Goal: Information Seeking & Learning: Learn about a topic

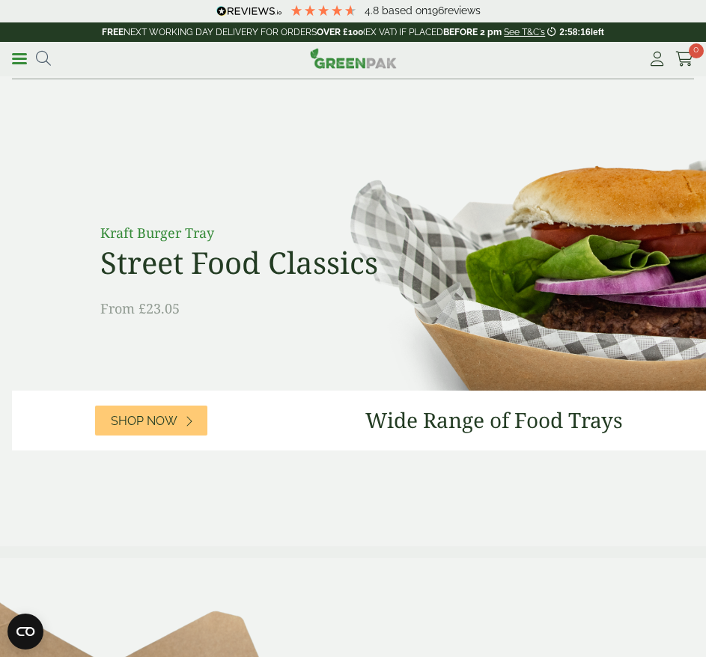
click at [45, 62] on icon at bounding box center [43, 58] width 15 height 15
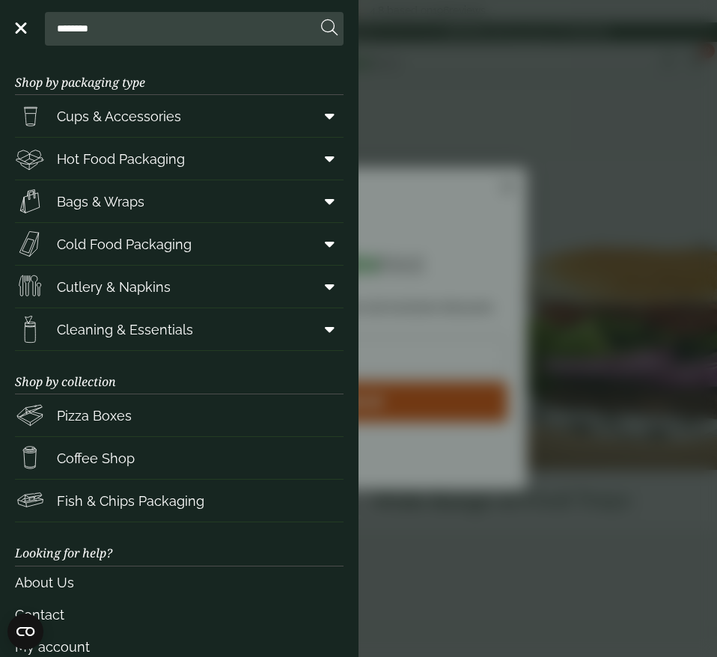
click input "******" at bounding box center [0, 0] width 0 height 0
click at [85, 25] on input "********" at bounding box center [184, 28] width 266 height 31
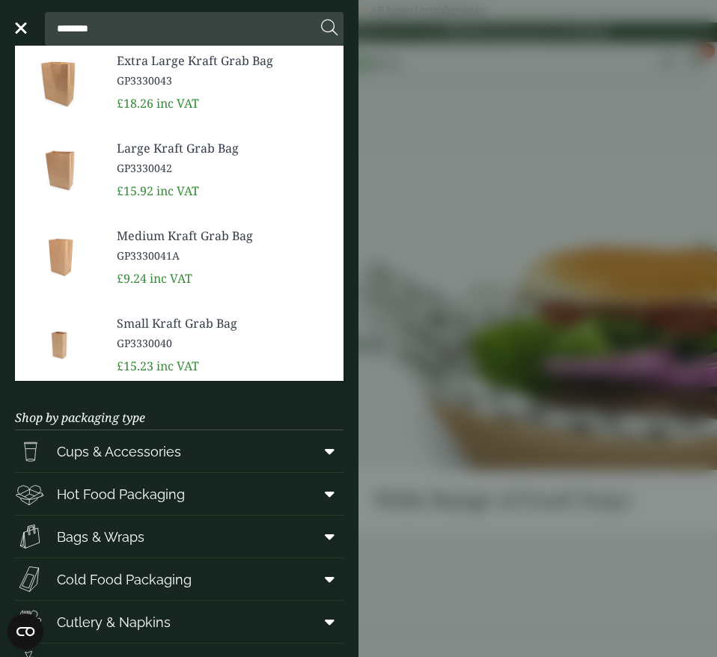
type input "********"
click at [321, 19] on button at bounding box center [329, 28] width 16 height 19
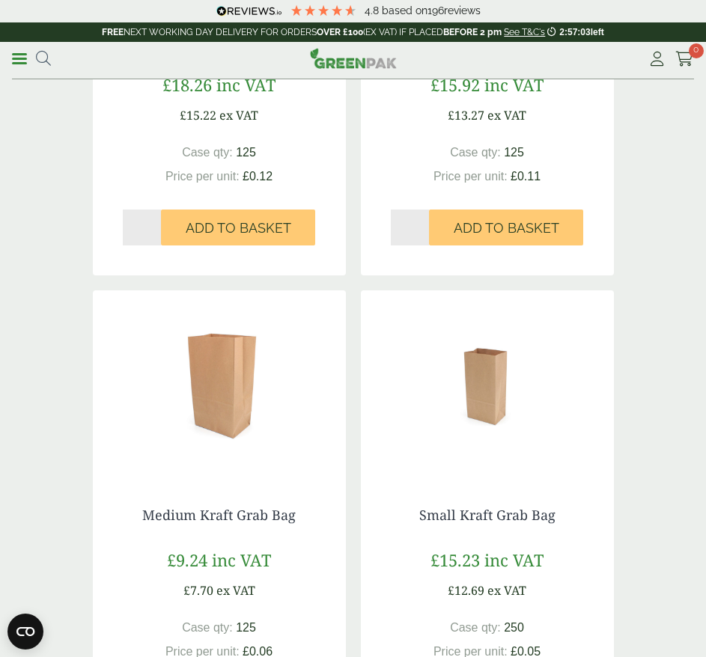
scroll to position [524, 0]
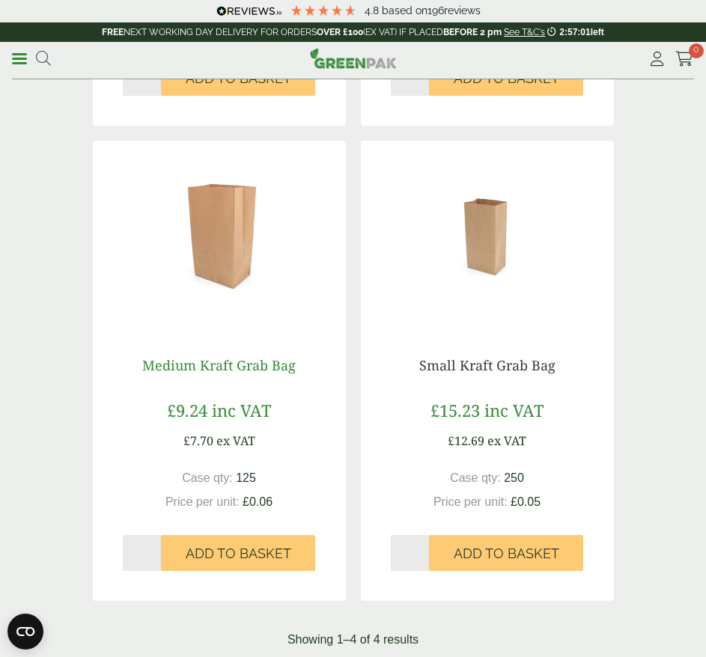
click at [232, 364] on link "Medium Kraft Grab Bag" at bounding box center [218, 365] width 153 height 18
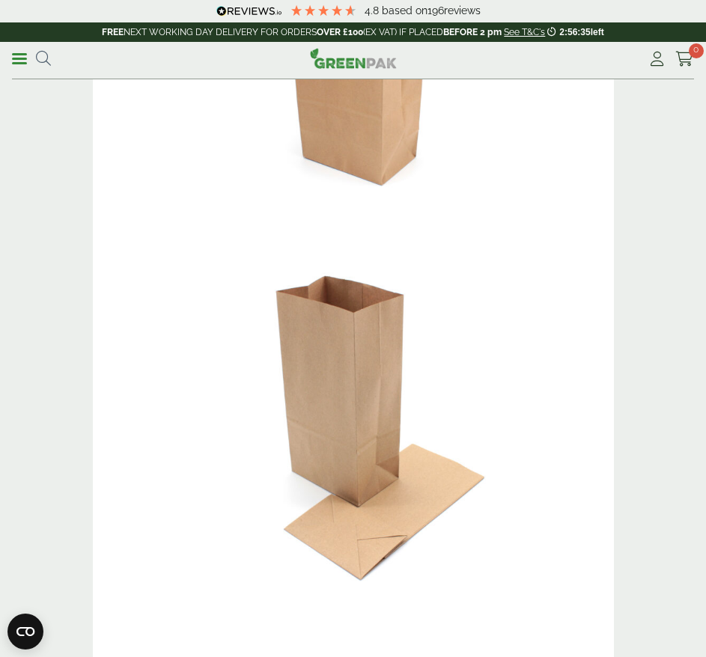
scroll to position [75, 0]
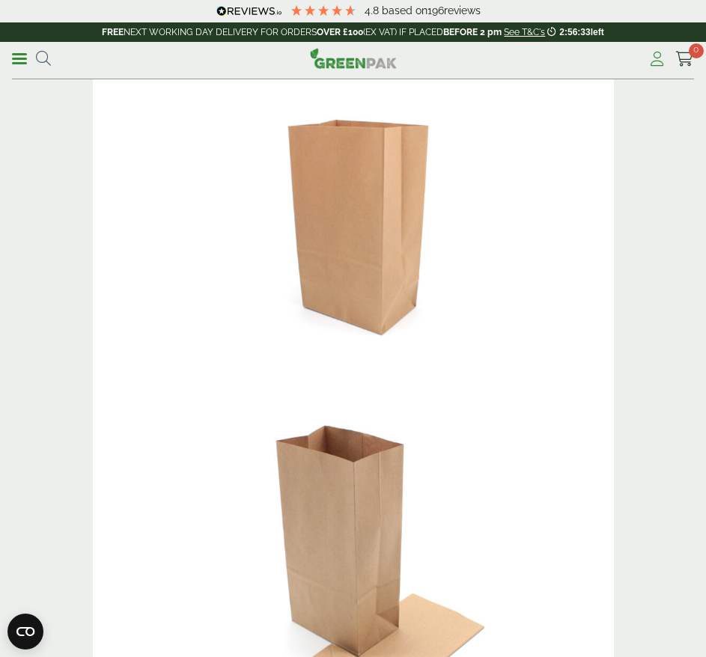
click at [663, 63] on icon at bounding box center [656, 59] width 19 height 15
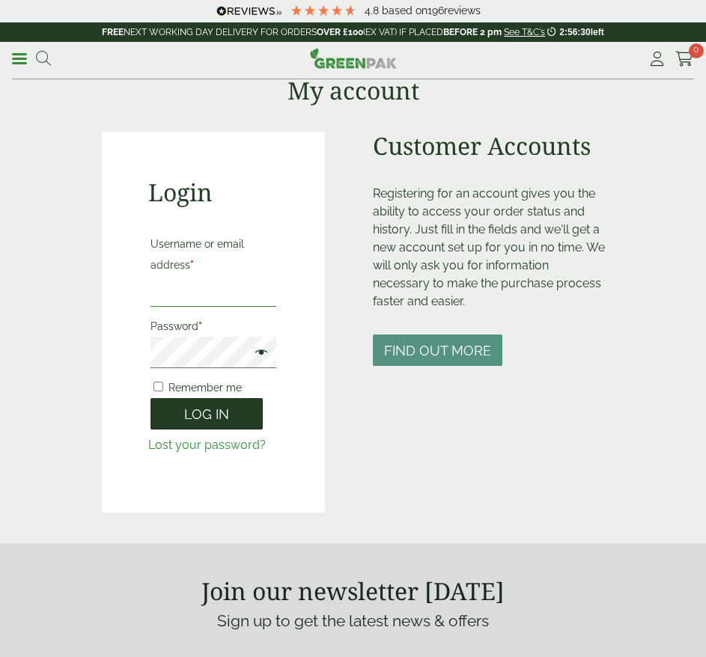
type input "**********"
click at [197, 413] on button "Log in" at bounding box center [206, 414] width 112 height 32
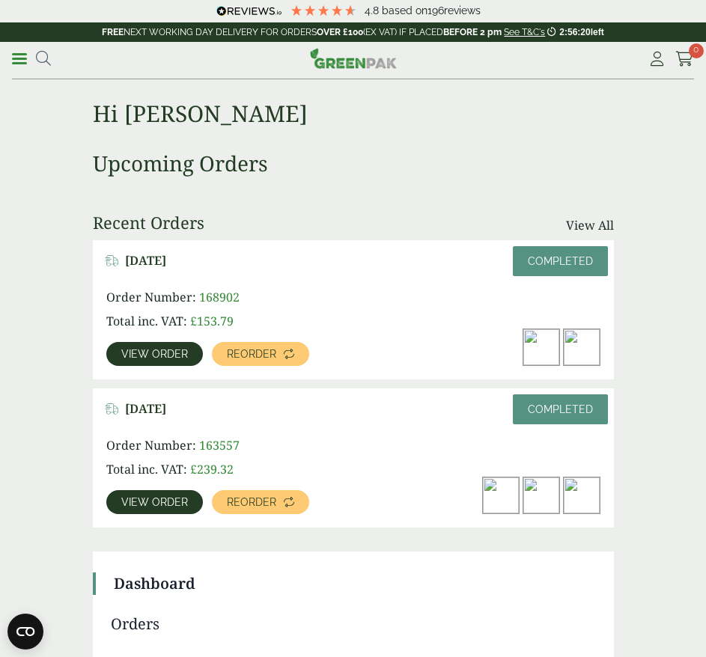
click at [591, 345] on img at bounding box center [581, 347] width 36 height 36
click at [140, 352] on span "View order" at bounding box center [154, 354] width 67 height 10
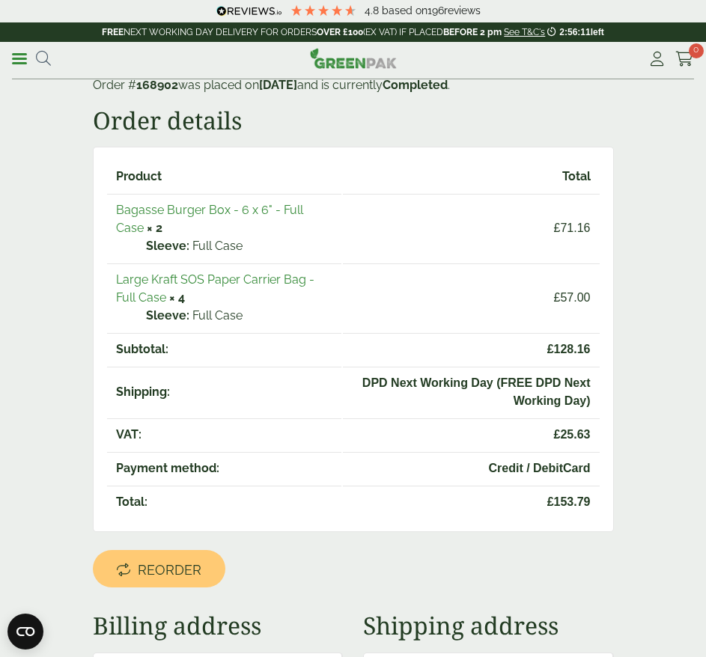
click at [217, 284] on link "Large Kraft SOS Paper Carrier Bag - Full Case" at bounding box center [215, 288] width 198 height 32
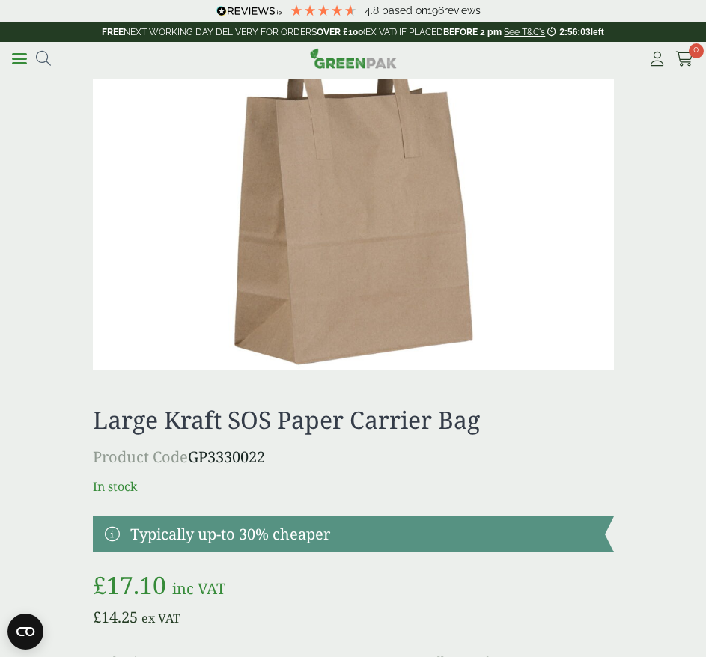
scroll to position [673, 0]
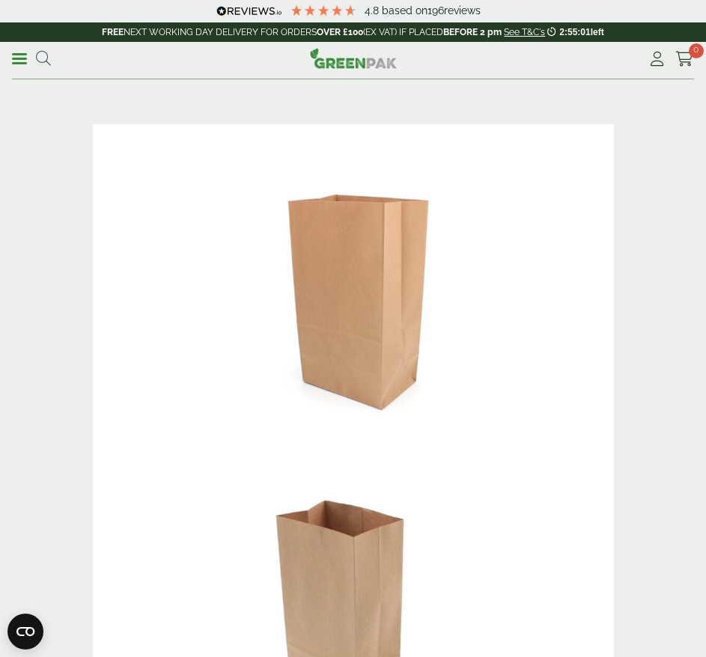
click at [22, 63] on link "Menu" at bounding box center [19, 57] width 15 height 15
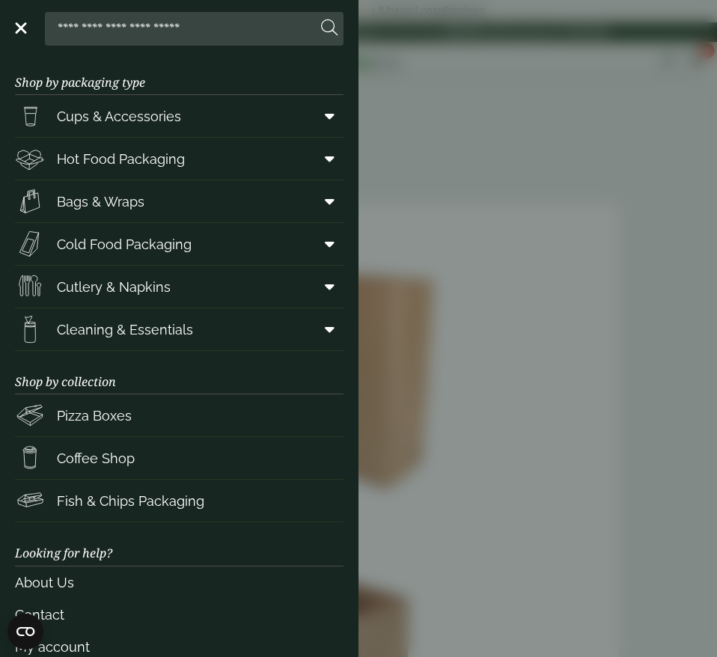
click at [112, 190] on span "Bags & Wraps" at bounding box center [79, 201] width 129 height 30
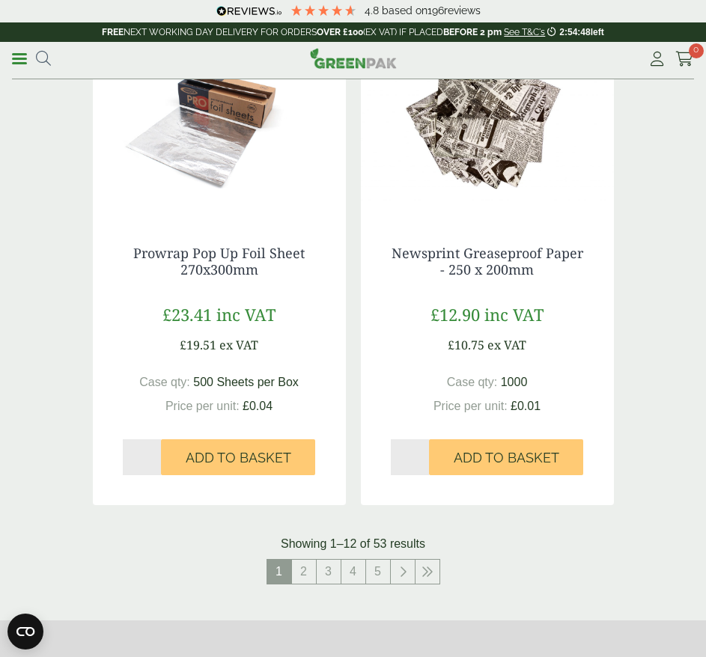
scroll to position [2918, 0]
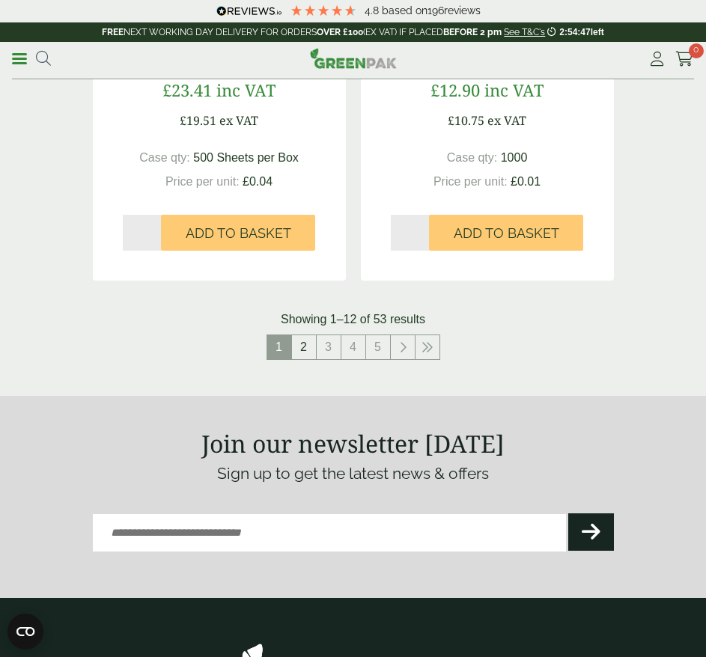
click at [310, 348] on link "2" at bounding box center [304, 347] width 24 height 24
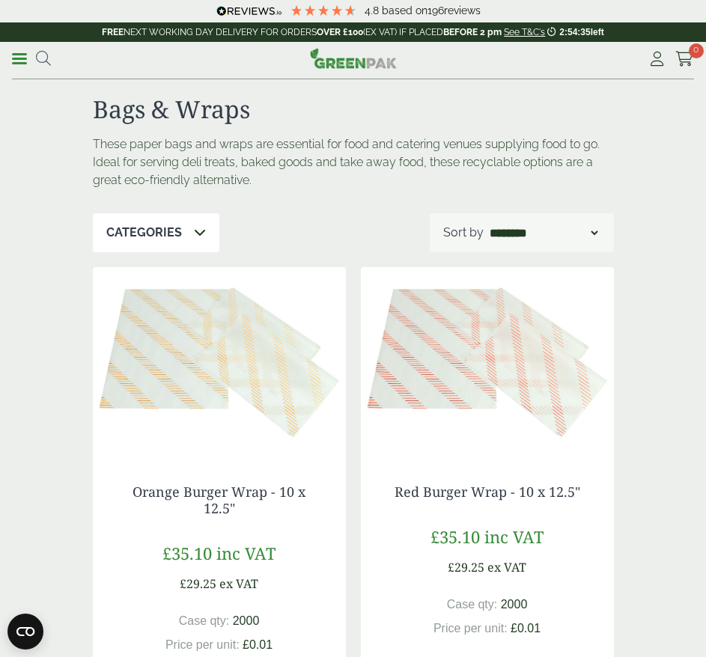
click at [200, 229] on icon at bounding box center [200, 232] width 12 height 12
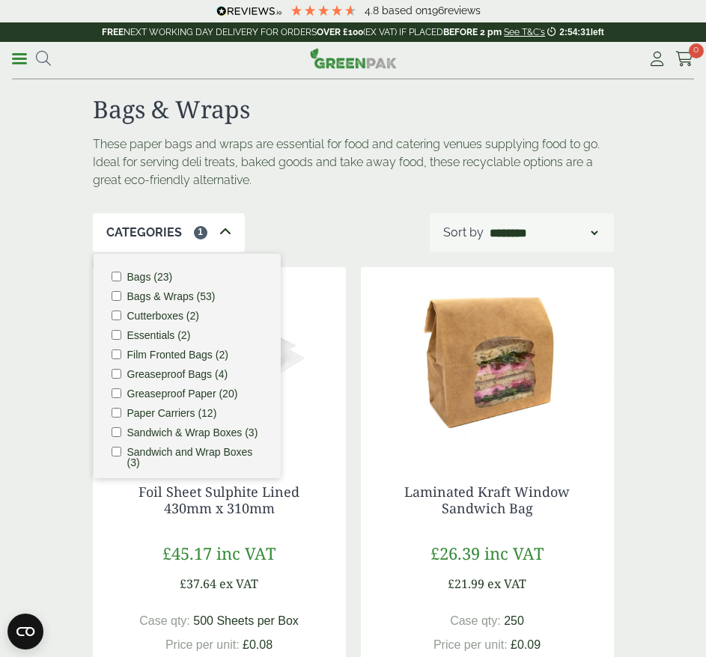
click at [352, 212] on div "These paper bags and wraps are essential for food and catering venues supplying…" at bounding box center [353, 174] width 539 height 78
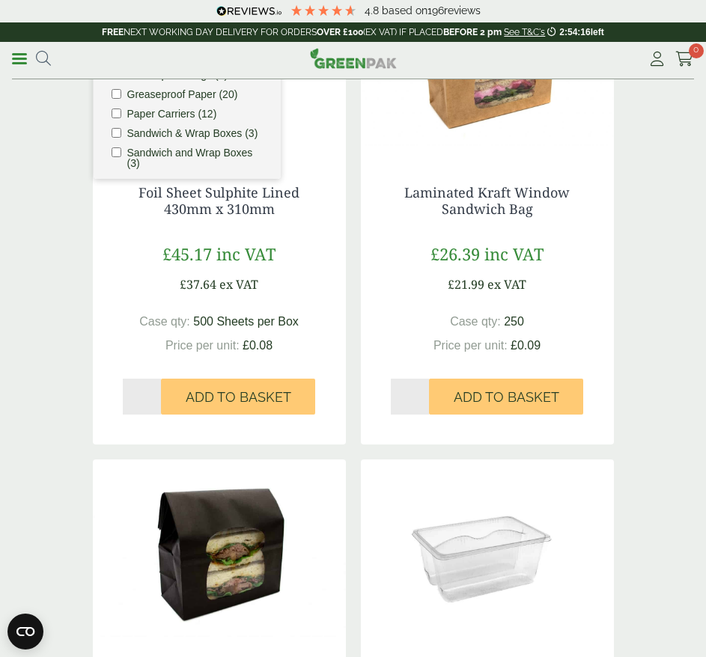
scroll to position [0, 0]
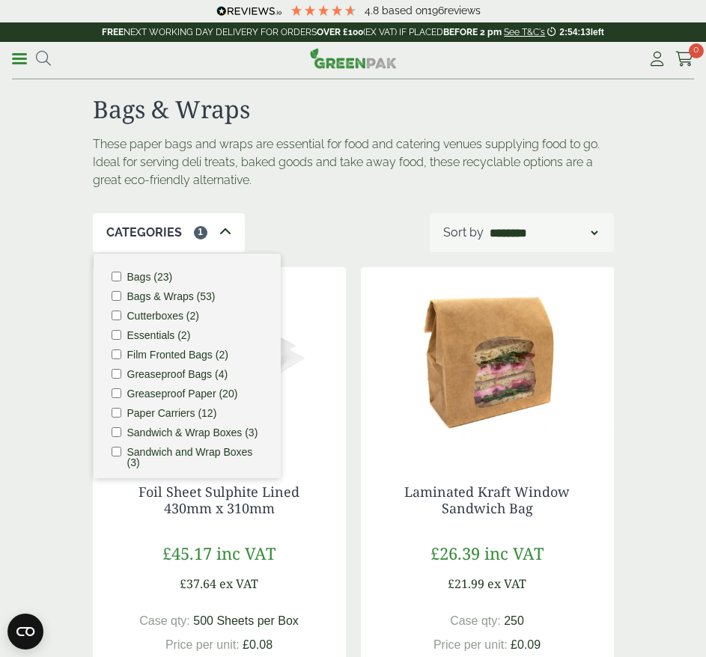
click at [219, 230] on icon at bounding box center [225, 232] width 12 height 12
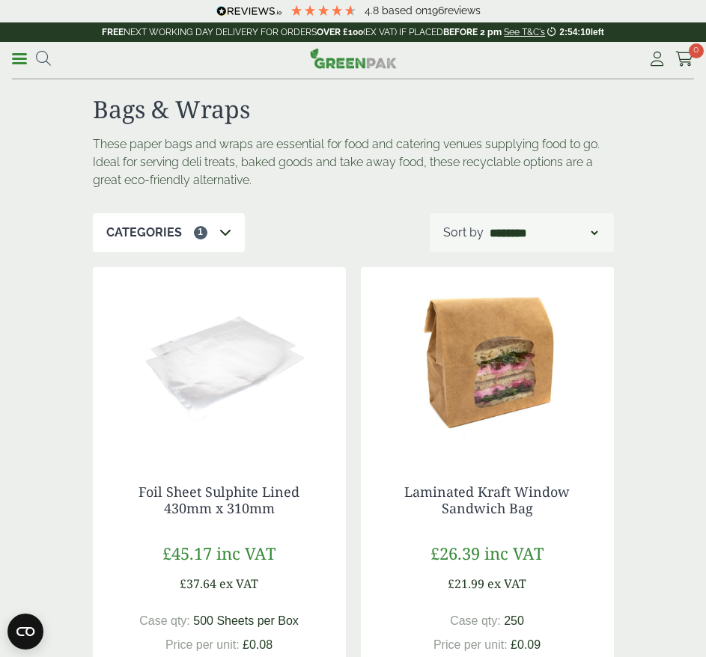
click at [230, 230] on div "Categories 1" at bounding box center [169, 232] width 152 height 39
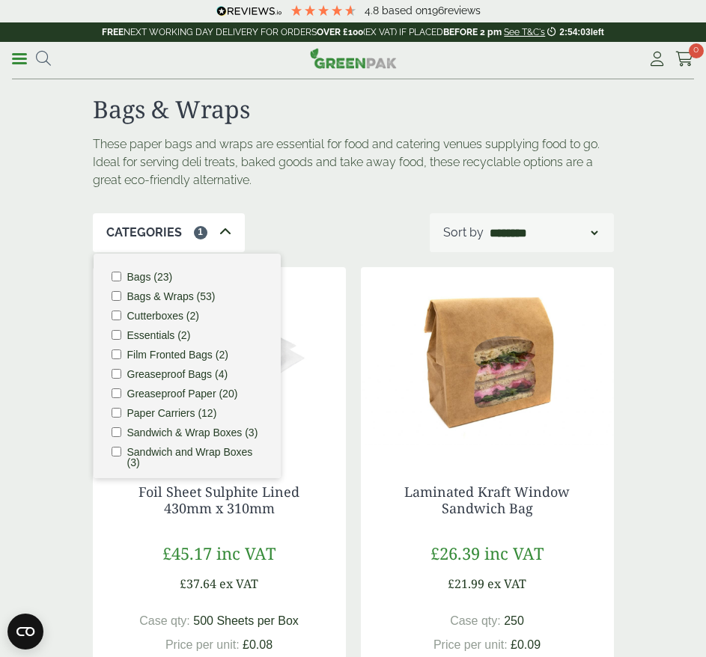
click at [123, 411] on li "Paper Carriers (12)" at bounding box center [186, 413] width 151 height 10
click at [367, 224] on div "Categories 2 Bags (23) Bags & Wraps (53) Cutterboxes (2) Essentials (2) Film Fr…" at bounding box center [353, 232] width 521 height 39
click at [584, 234] on select "**********" at bounding box center [543, 233] width 114 height 18
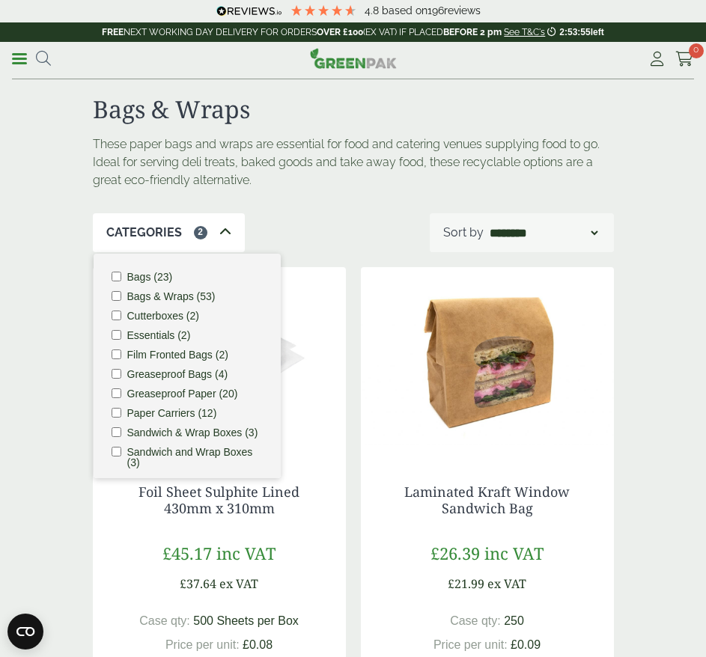
click at [584, 234] on select "**********" at bounding box center [543, 233] width 114 height 18
click at [308, 231] on div "Categories 2 Bags (23) Bags & Wraps (53) Cutterboxes (2) Essentials (2) Film Fr…" at bounding box center [353, 232] width 521 height 39
click at [346, 223] on div "Categories 2 Bags (23) Bags & Wraps (53) Cutterboxes (2) Essentials (2) Film Fr…" at bounding box center [353, 232] width 521 height 39
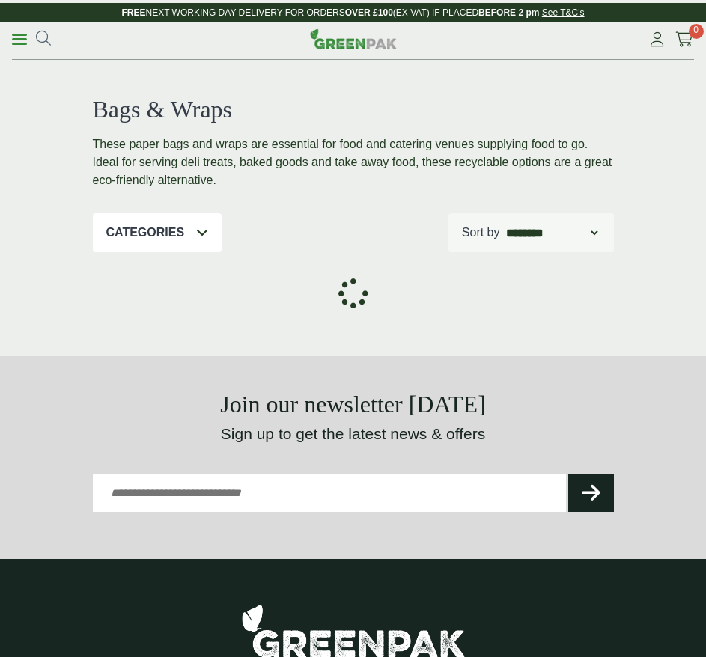
click at [170, 227] on p "Categories" at bounding box center [145, 233] width 79 height 18
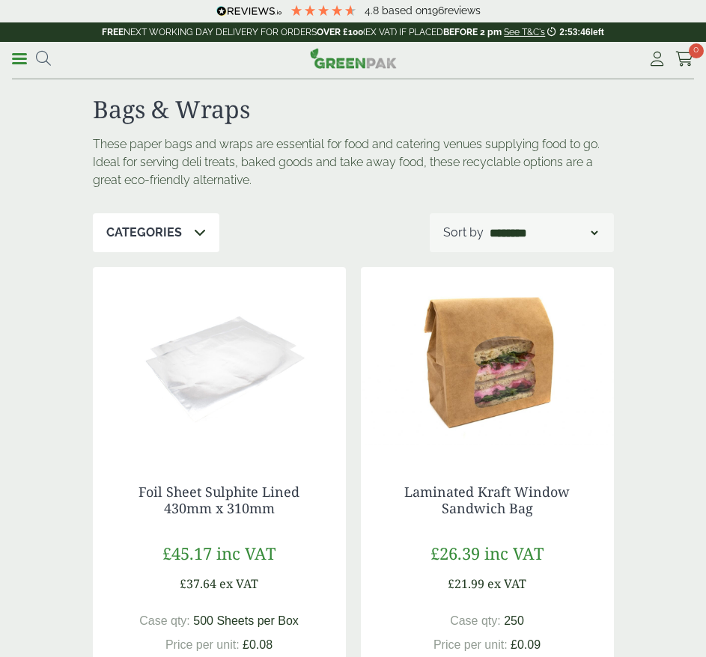
click at [195, 236] on icon at bounding box center [200, 232] width 12 height 12
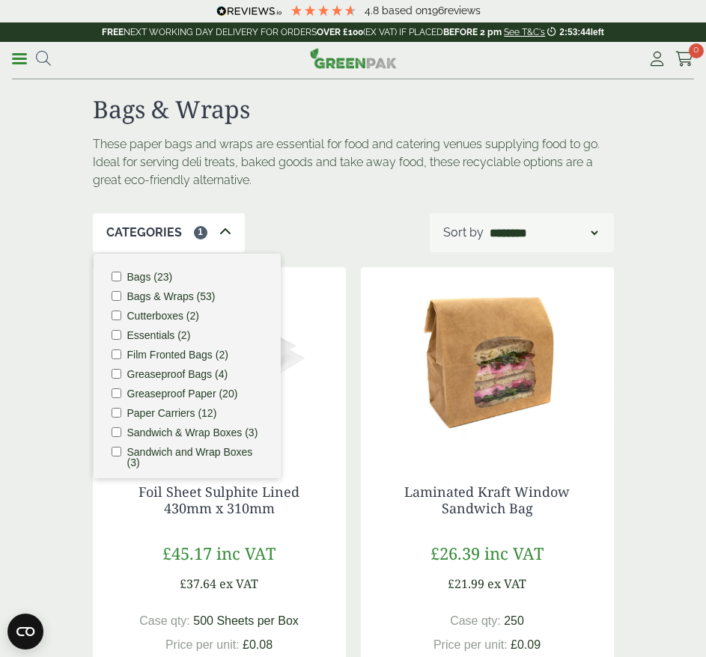
click at [194, 232] on span "1" at bounding box center [200, 232] width 13 height 13
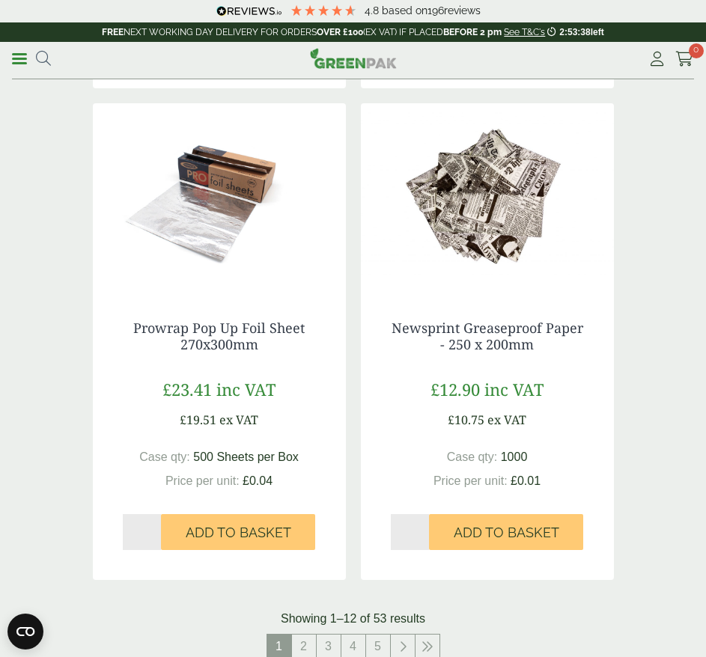
scroll to position [2693, 0]
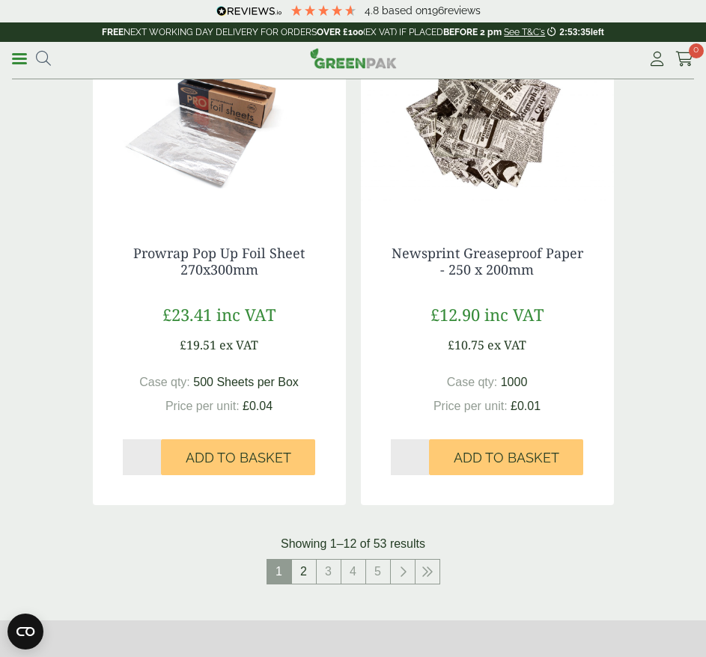
click at [313, 581] on link "2" at bounding box center [304, 572] width 24 height 24
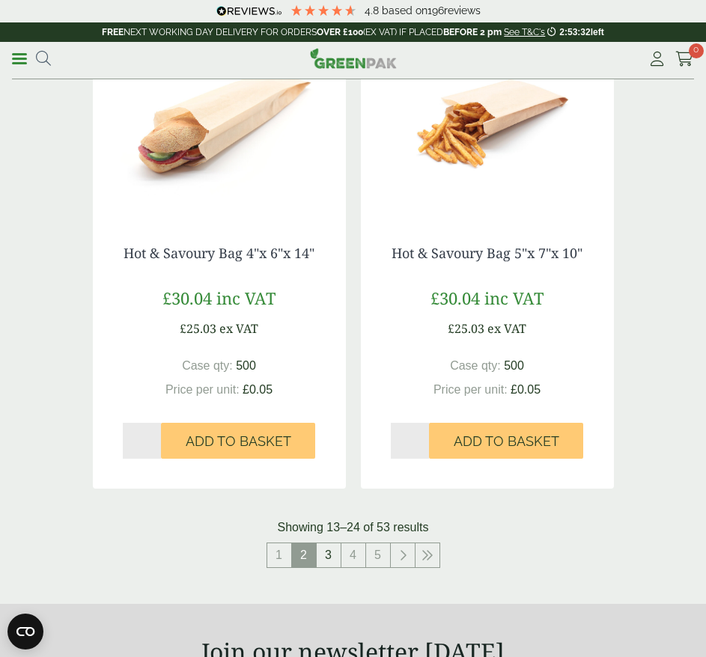
click at [328, 562] on link "3" at bounding box center [328, 555] width 24 height 24
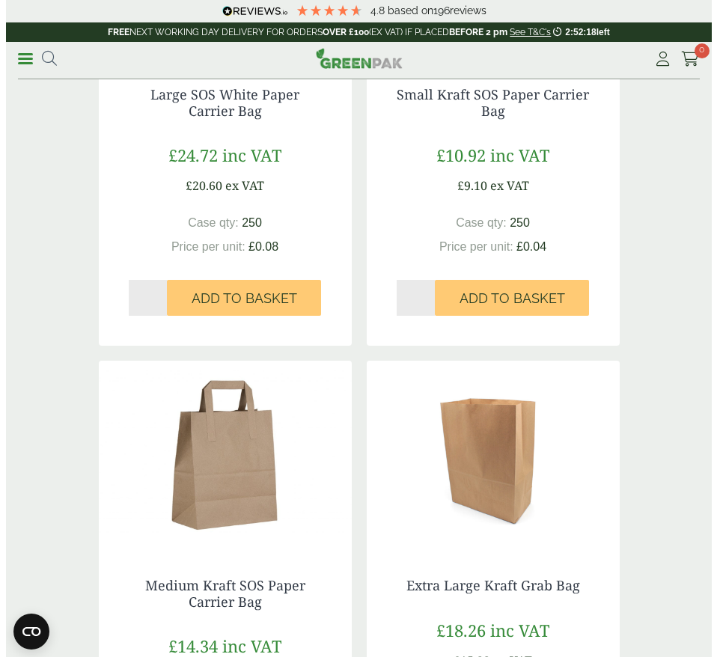
scroll to position [1796, 0]
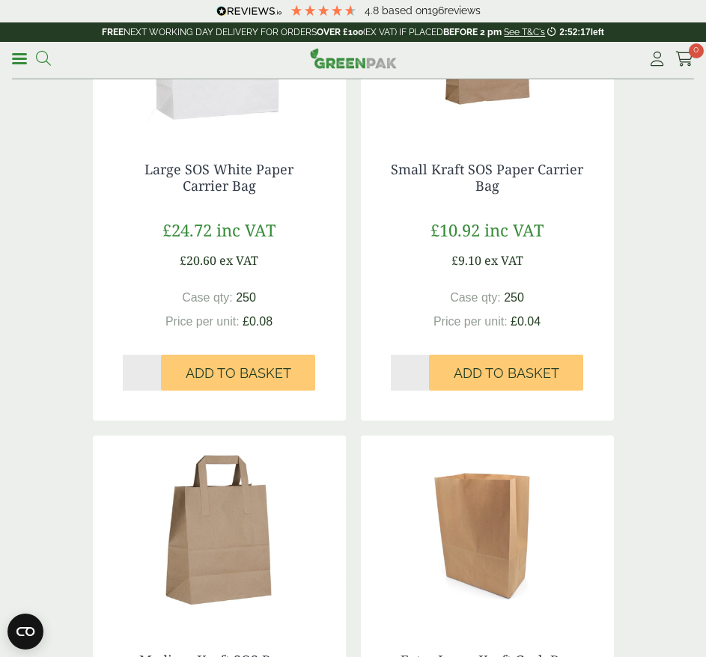
click at [49, 61] on icon at bounding box center [43, 58] width 15 height 15
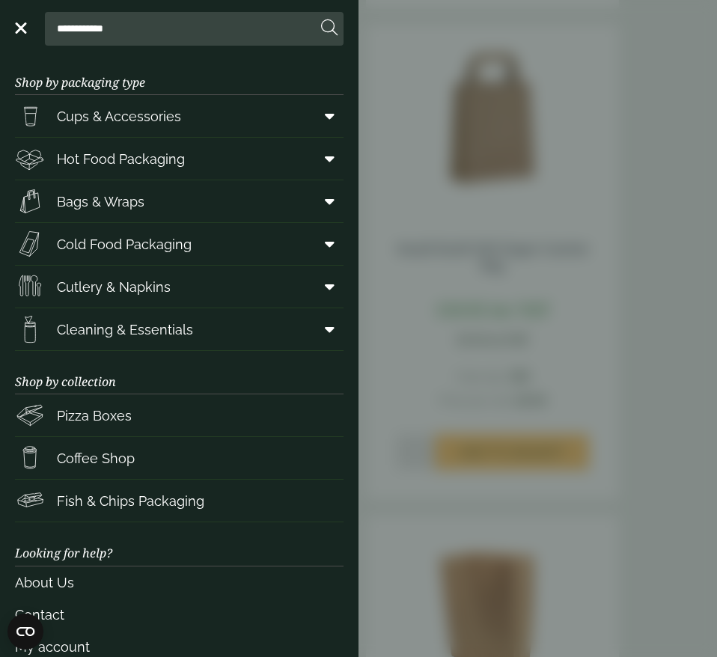
drag, startPoint x: 140, startPoint y: 33, endPoint x: -22, endPoint y: 22, distance: 162.7
click at [0, 22] on html "4.8 Based on 196 reviews FREE NEXT WORKING DAY DELIVERY - See T&C's 2:52:14 lef…" at bounding box center [358, 277] width 717 height 4146
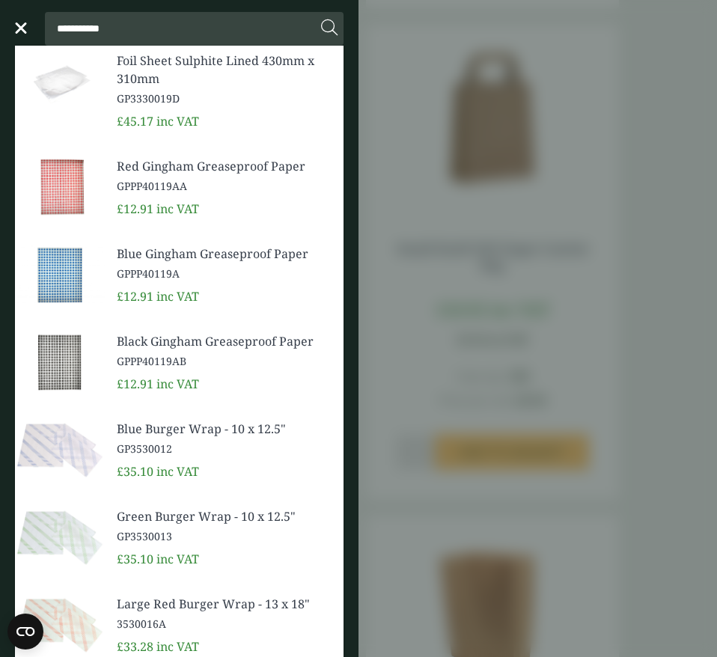
type input "**********"
click at [321, 19] on button at bounding box center [329, 28] width 16 height 19
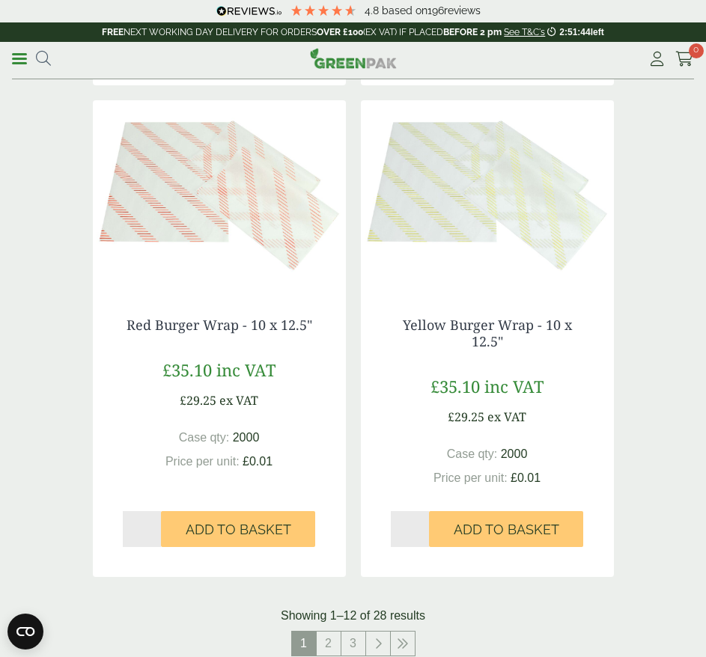
scroll to position [2993, 0]
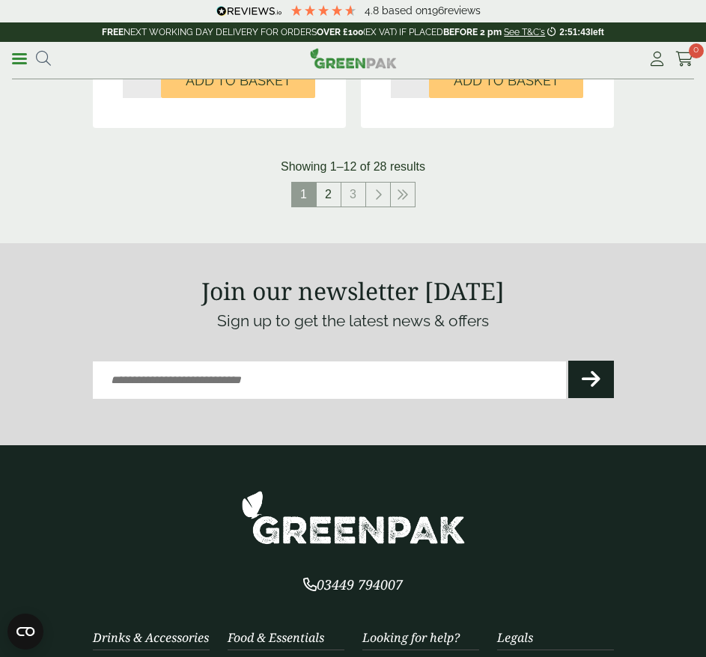
click at [325, 186] on link "2" at bounding box center [328, 195] width 24 height 24
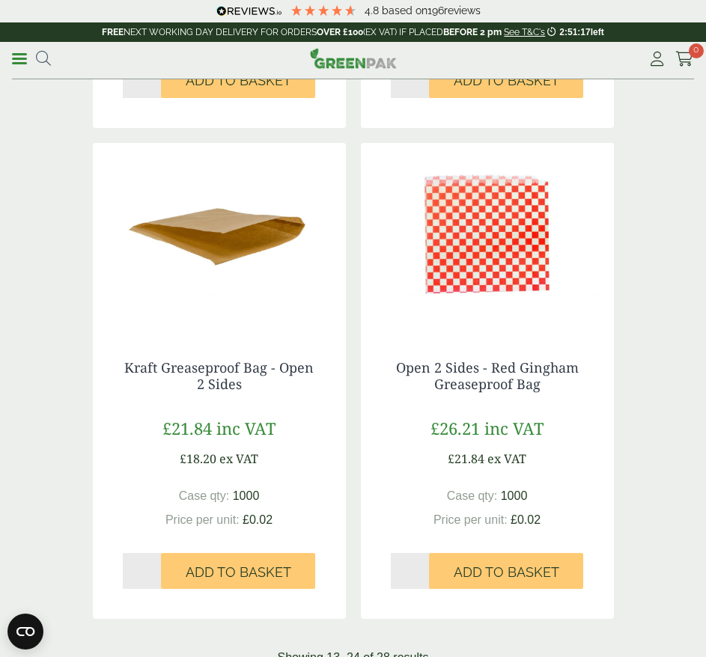
scroll to position [2544, 0]
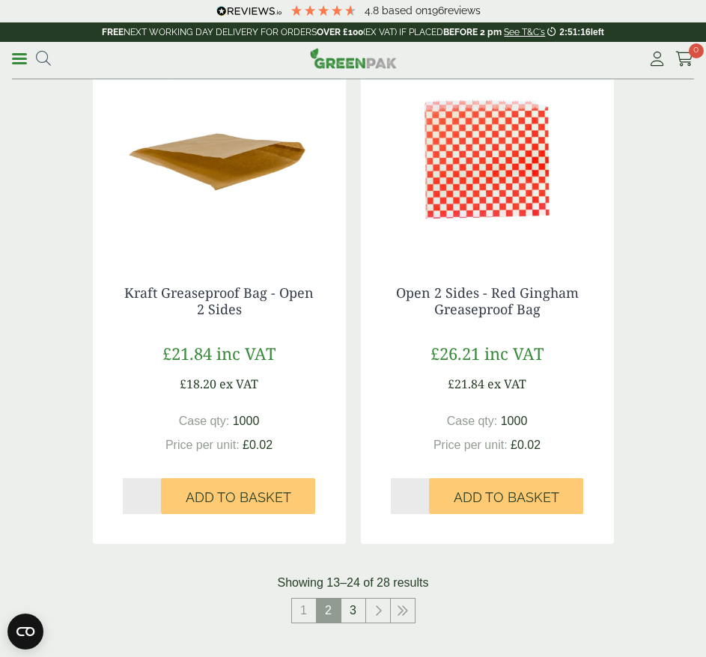
click at [359, 610] on link "3" at bounding box center [353, 611] width 24 height 24
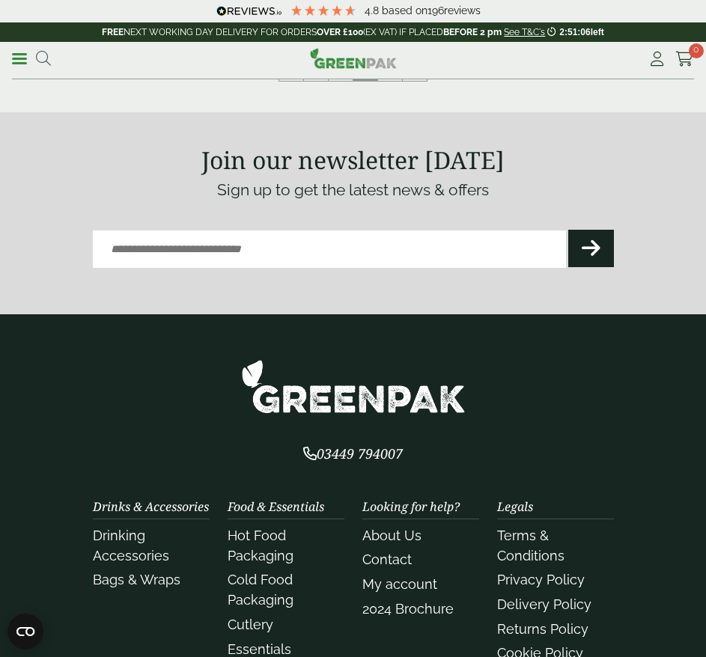
scroll to position [973, 0]
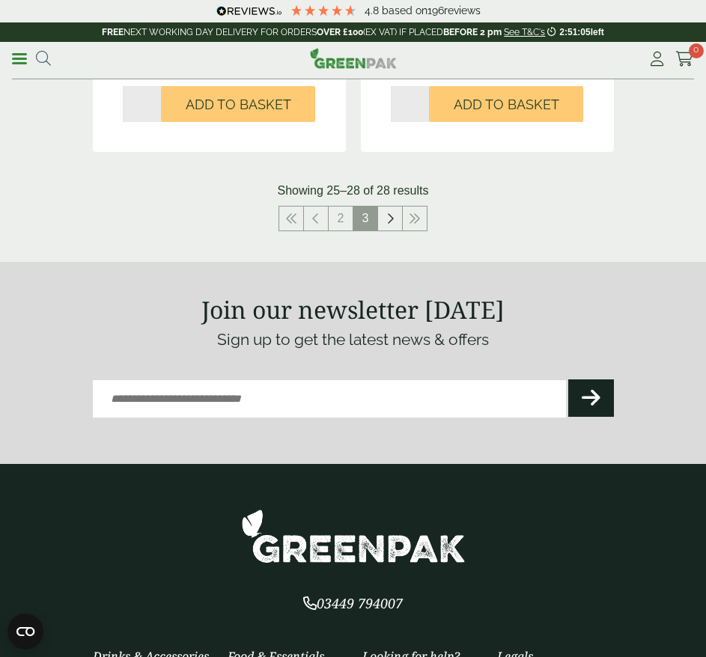
click at [389, 215] on icon at bounding box center [389, 218] width 7 height 12
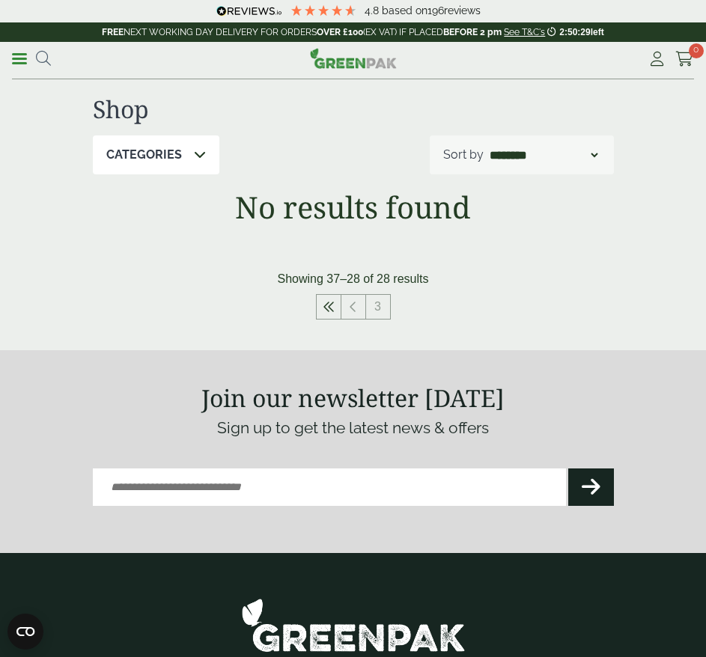
click at [330, 312] on icon at bounding box center [328, 307] width 12 height 12
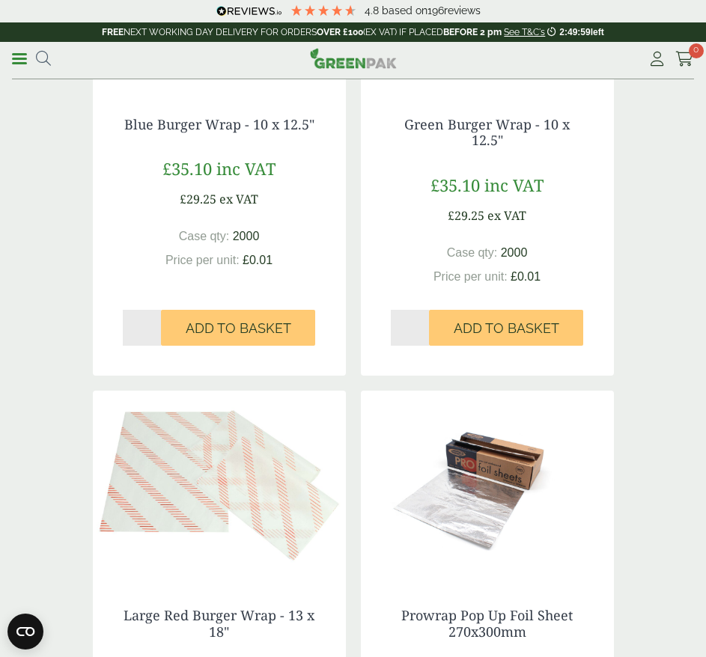
scroll to position [898, 0]
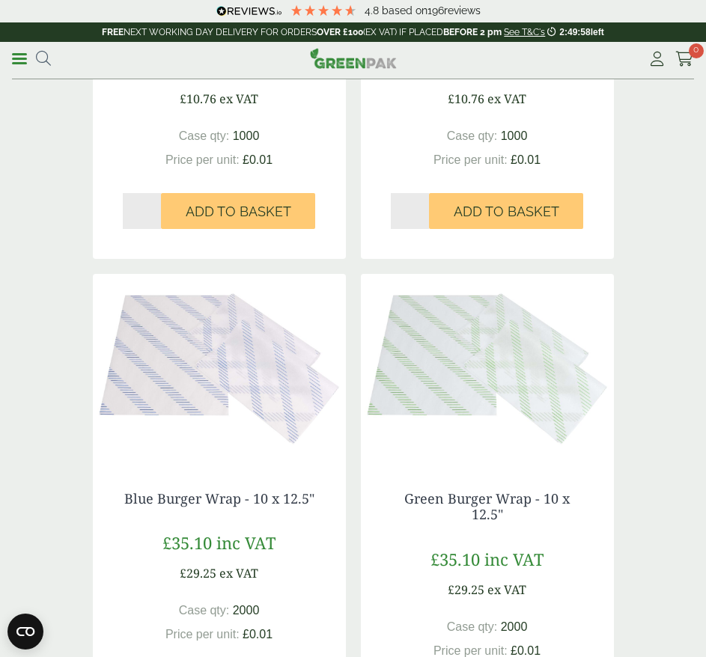
click at [52, 65] on div "**********" at bounding box center [97, 59] width 171 height 22
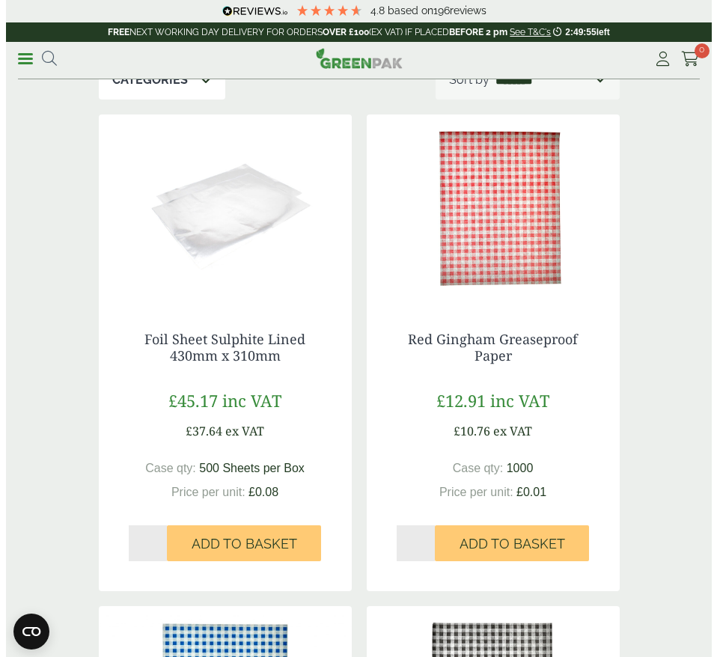
scroll to position [0, 0]
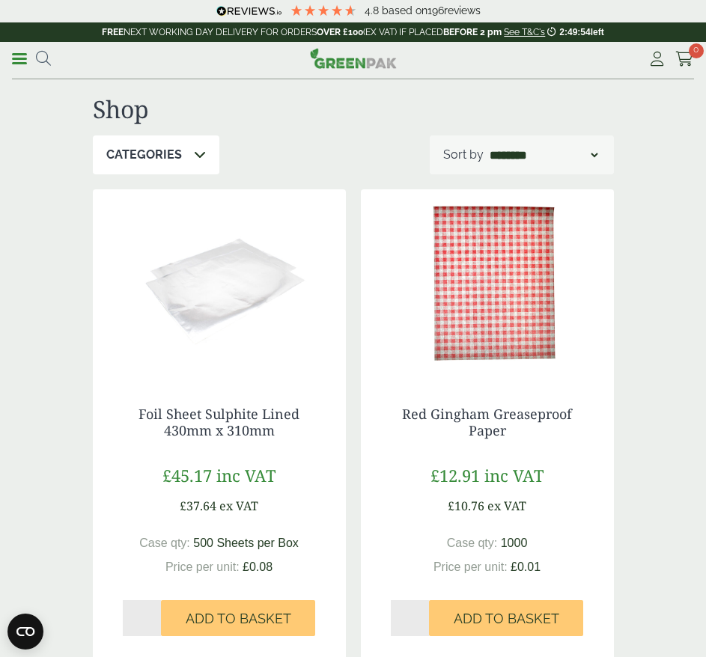
click at [193, 162] on div "Categories" at bounding box center [156, 154] width 126 height 39
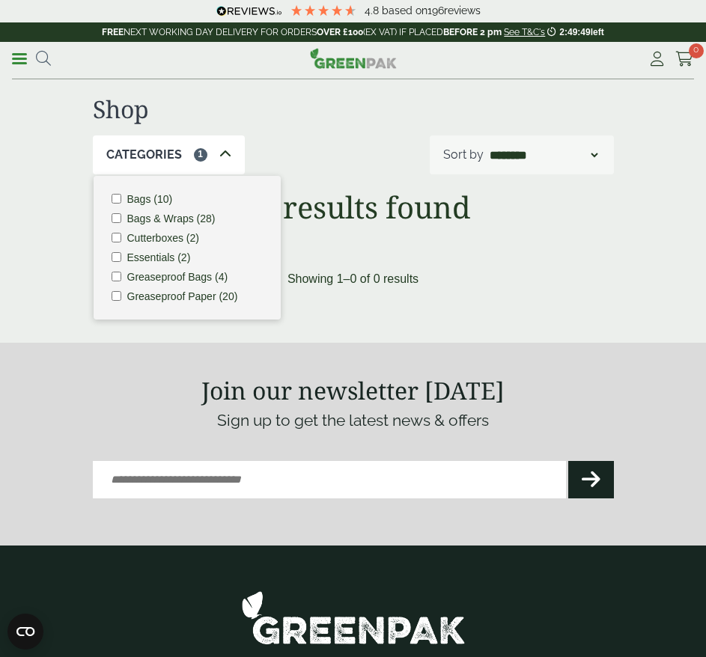
click at [310, 126] on div "Shop" at bounding box center [353, 115] width 539 height 40
click at [41, 55] on icon at bounding box center [43, 58] width 15 height 15
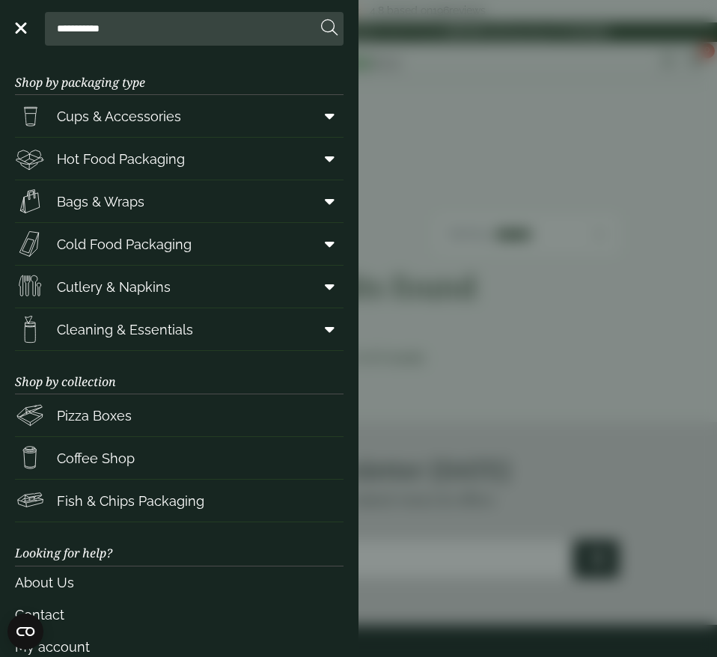
click at [119, 198] on span "Bags & Wraps" at bounding box center [101, 202] width 88 height 20
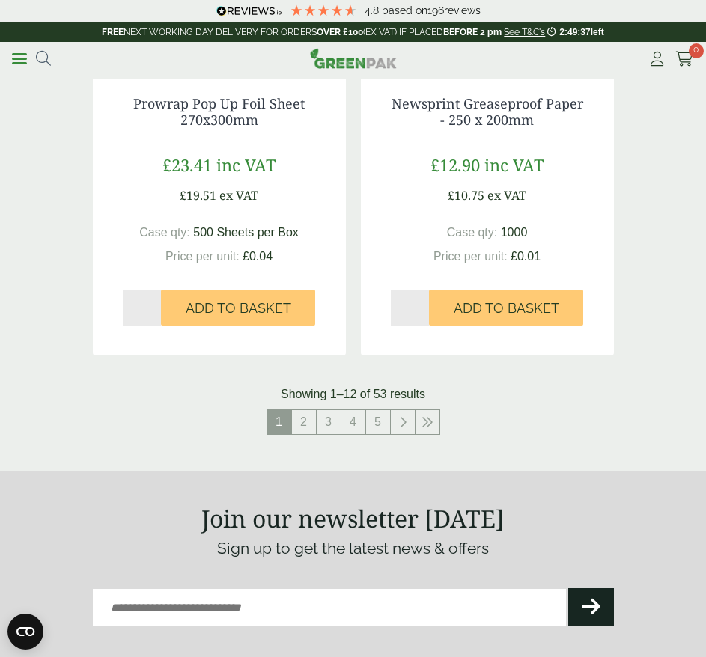
scroll to position [2918, 0]
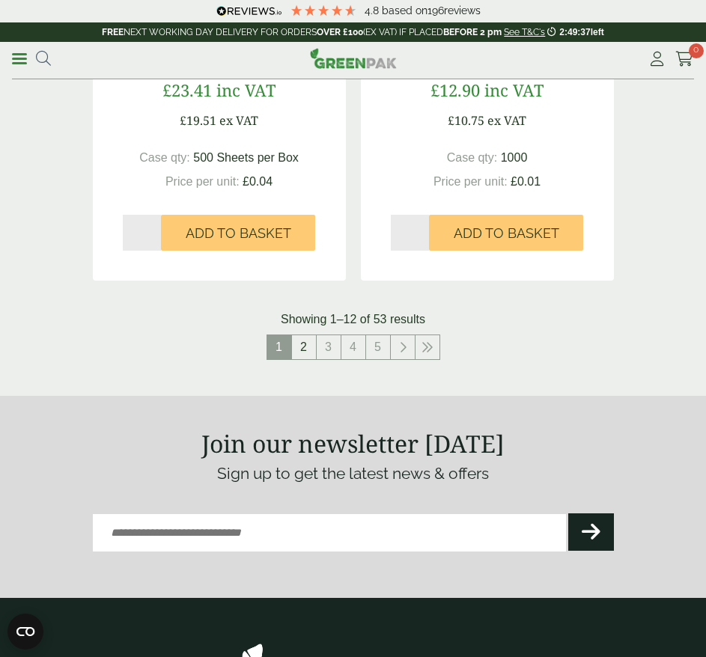
click at [303, 348] on link "2" at bounding box center [304, 347] width 24 height 24
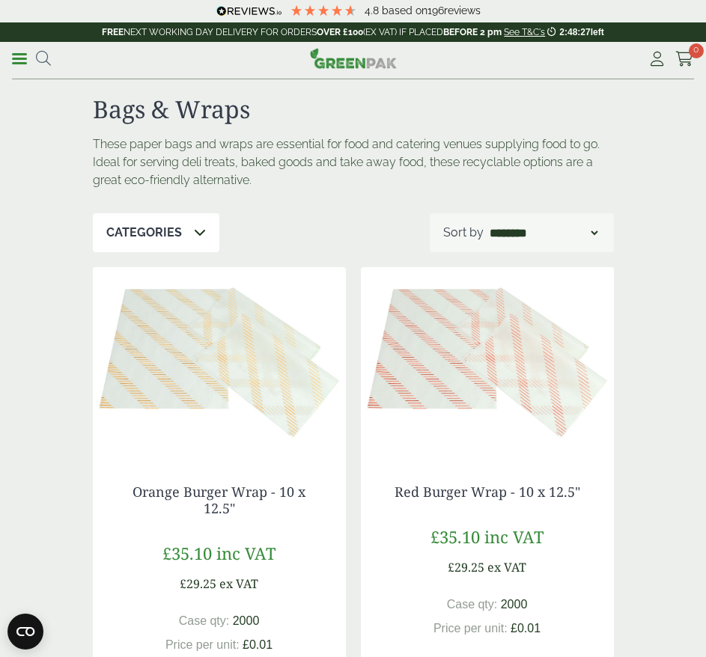
scroll to position [374, 0]
